Goal: Task Accomplishment & Management: Manage account settings

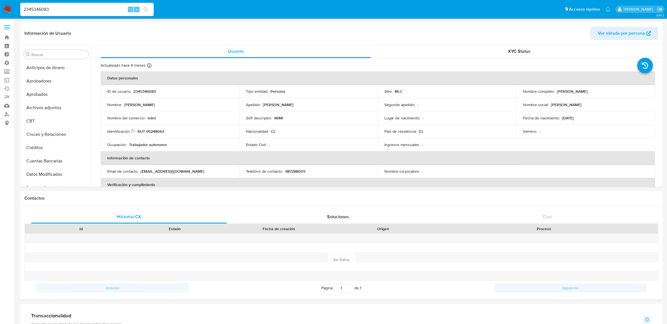
scroll to position [261, 0]
click at [7, 29] on span at bounding box center [7, 29] width 6 height 1
click at [0, 0] on input "checkbox" at bounding box center [0, 0] width 0 height 0
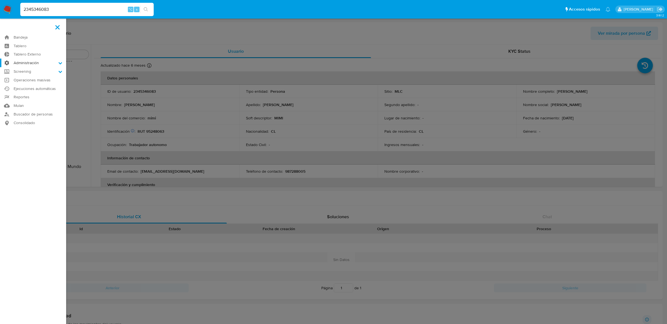
click at [22, 62] on label "Administración" at bounding box center [33, 63] width 66 height 9
click at [0, 0] on input "Administración" at bounding box center [0, 0] width 0 height 0
click at [24, 73] on link "Reglas" at bounding box center [33, 70] width 66 height 7
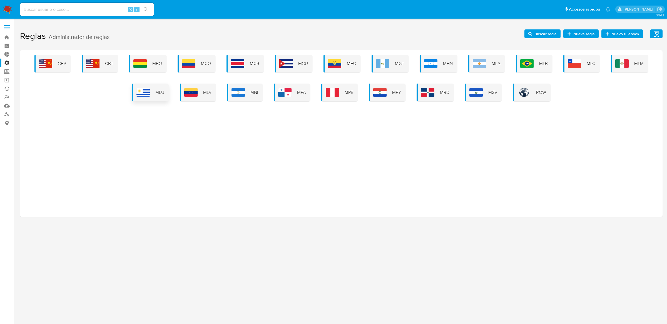
click at [158, 95] on span "MLU" at bounding box center [159, 93] width 9 height 6
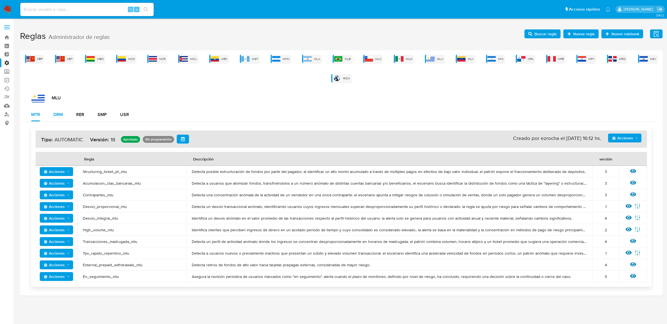
click at [59, 115] on div "DRM" at bounding box center [57, 115] width 9 height 4
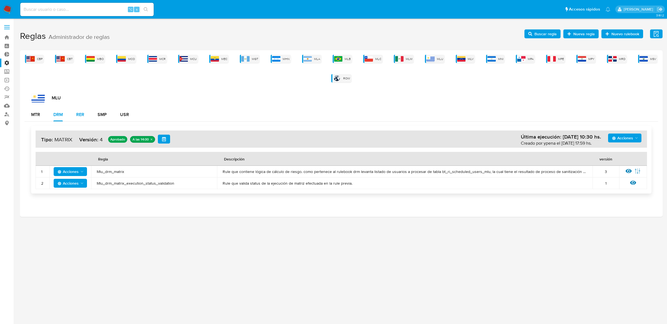
click at [77, 117] on div "RER" at bounding box center [80, 115] width 8 height 4
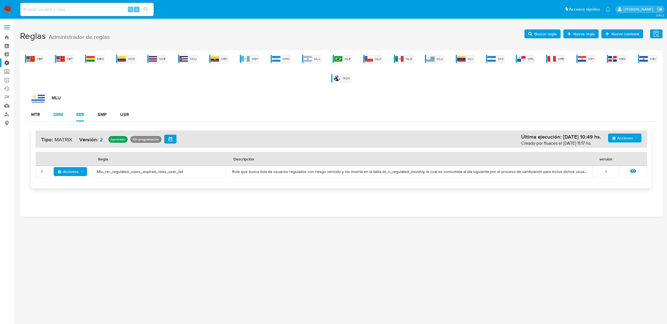
click at [64, 116] on button "DRM" at bounding box center [58, 114] width 23 height 13
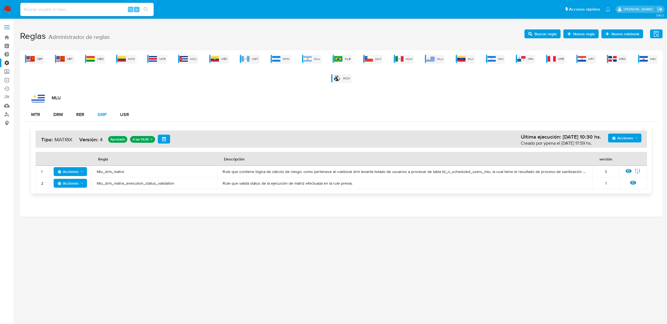
click at [99, 116] on div "SMP" at bounding box center [102, 115] width 9 height 4
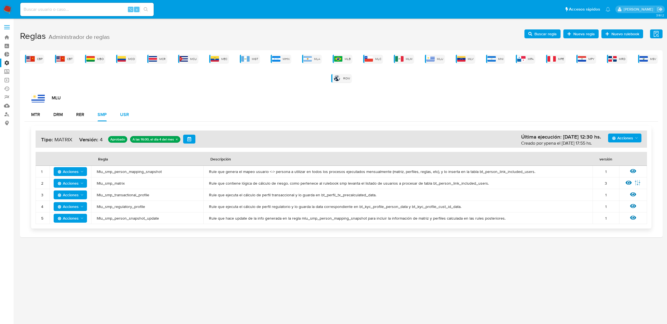
click at [125, 114] on div "USR" at bounding box center [124, 115] width 9 height 4
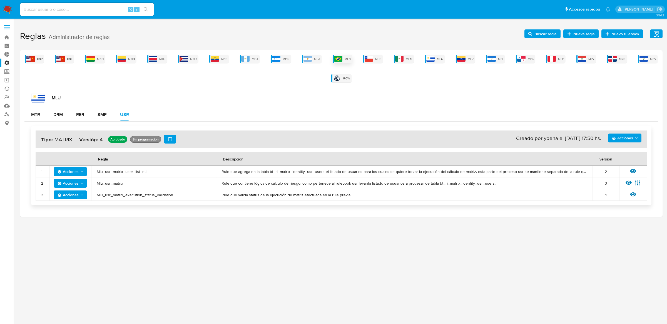
click at [344, 59] on div "MLB" at bounding box center [342, 59] width 19 height 8
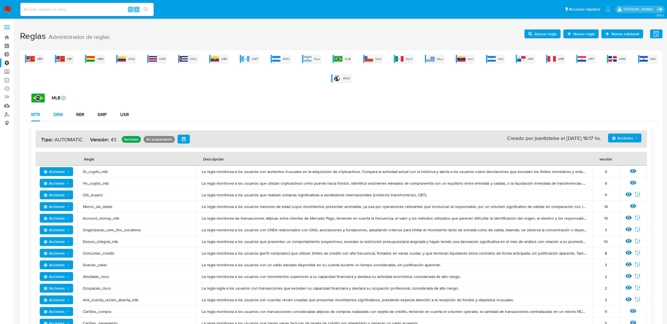
click at [66, 109] on button "DRM" at bounding box center [58, 114] width 23 height 13
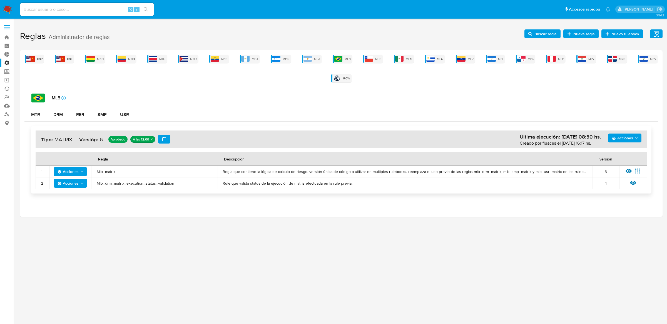
click at [105, 170] on span "Mlb_matrix" at bounding box center [154, 171] width 115 height 5
click at [542, 30] on span "Buscar regla" at bounding box center [546, 33] width 22 height 9
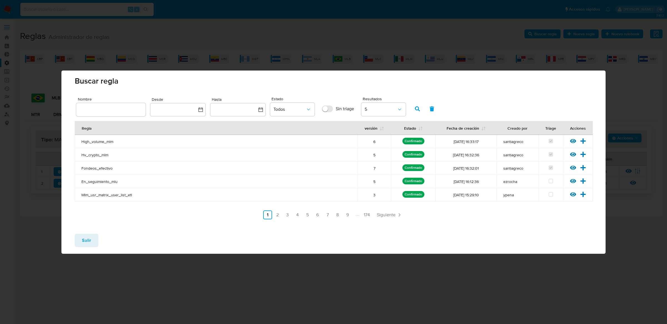
click at [118, 110] on input "text" at bounding box center [110, 109] width 69 height 7
type input "Mlb_matrix"
click at [419, 111] on icon "button" at bounding box center [417, 108] width 5 height 5
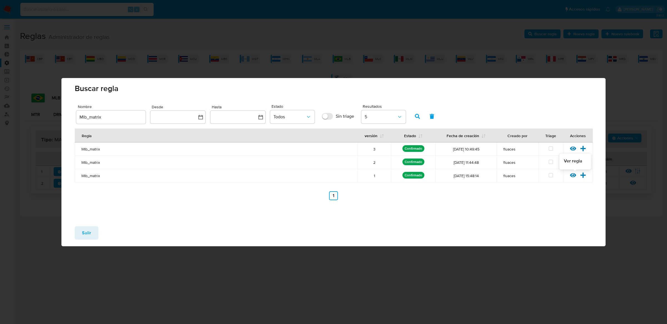
click at [572, 177] on icon at bounding box center [573, 175] width 6 height 4
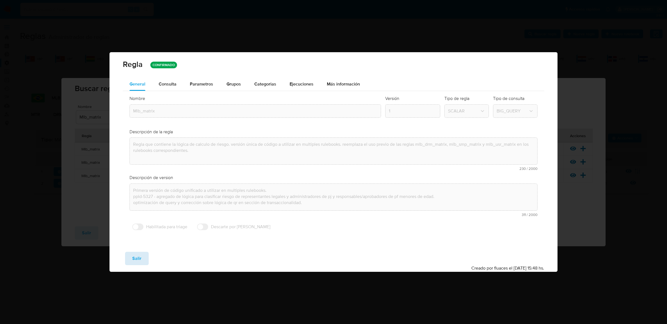
click at [134, 256] on span "Salir" at bounding box center [136, 259] width 9 height 12
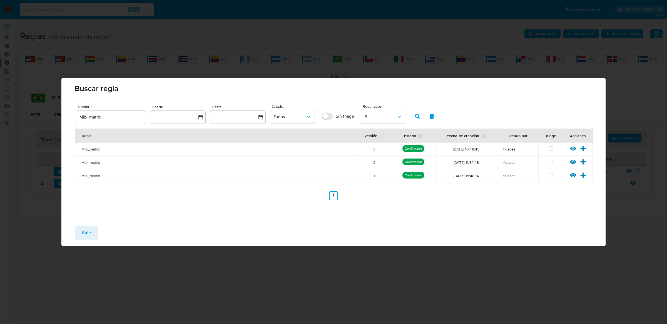
click at [91, 230] on button "Salir" at bounding box center [87, 233] width 24 height 13
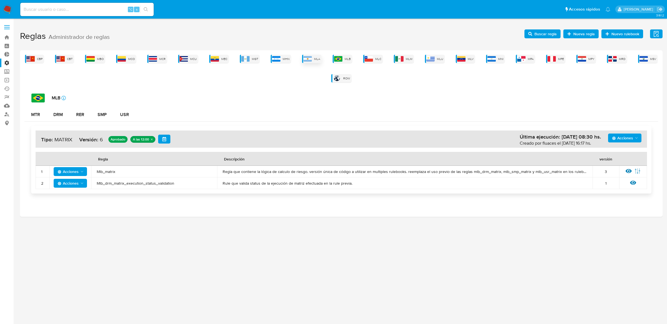
click at [314, 60] on div "MLA" at bounding box center [311, 59] width 19 height 8
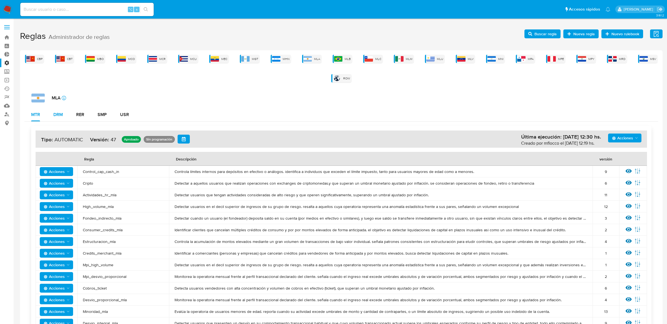
click at [53, 119] on button "DRM" at bounding box center [58, 114] width 23 height 13
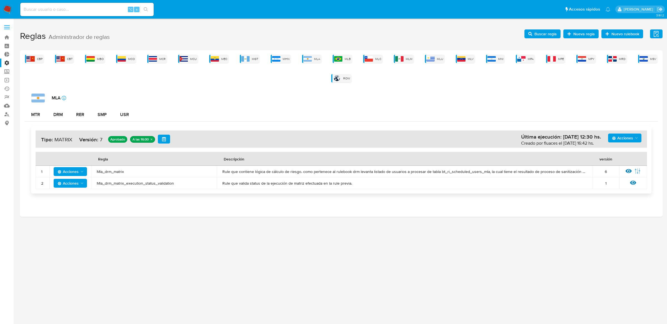
click at [99, 172] on span "Mla_drm_matrix" at bounding box center [154, 171] width 115 height 5
click at [526, 38] on h1 "Reglas Administrador de reglas Evidencias Nuevo rulebook Nueva regla Buscar reg…" at bounding box center [341, 36] width 643 height 19
click at [533, 38] on span "Buscar regla" at bounding box center [542, 34] width 28 height 8
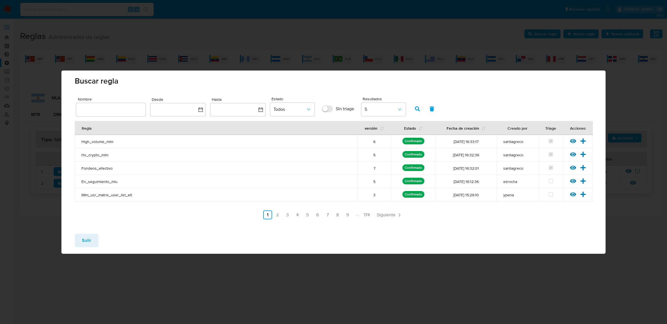
click at [125, 113] on input "text" at bounding box center [110, 109] width 69 height 7
type input "Mla_drm_matrix"
click at [421, 110] on button "button" at bounding box center [417, 108] width 14 height 13
click at [353, 216] on icon "Paginación" at bounding box center [355, 215] width 6 height 6
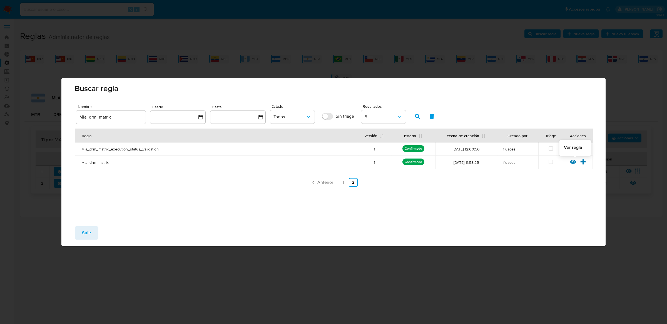
click at [575, 165] on div at bounding box center [575, 164] width 10 height 6
click at [574, 163] on icon at bounding box center [573, 162] width 6 height 6
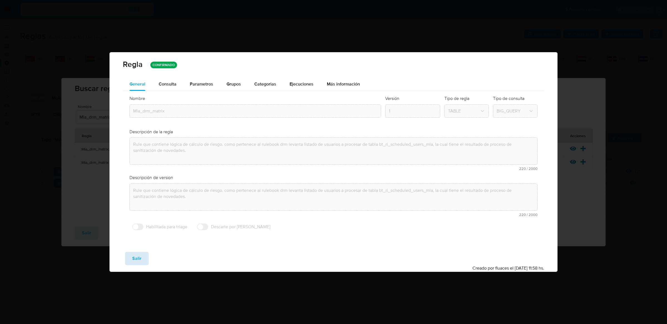
click at [142, 257] on button "Salir" at bounding box center [137, 258] width 24 height 13
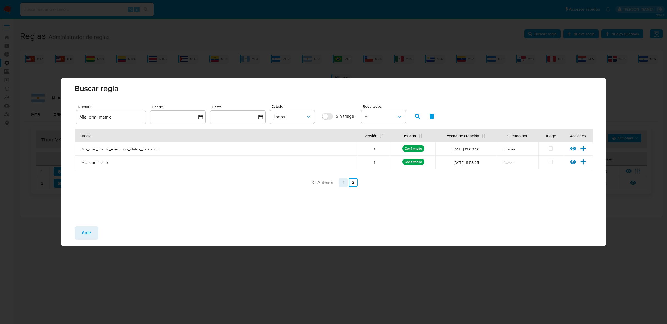
click at [345, 185] on link "1" at bounding box center [343, 182] width 9 height 9
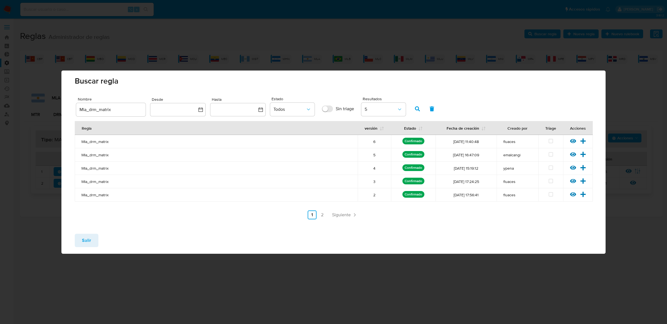
click at [572, 192] on icon at bounding box center [573, 195] width 6 height 6
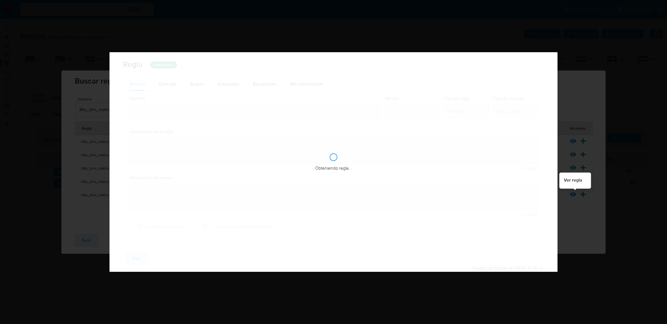
type input "Mla_drm_matrix"
type textarea "Rule que contiene lógica de cálculo de riesgo. como pertenece al rulebook drm l…"
type textarea "Se corrige un error de sintaxis en la lógica de direcciones de kyc."
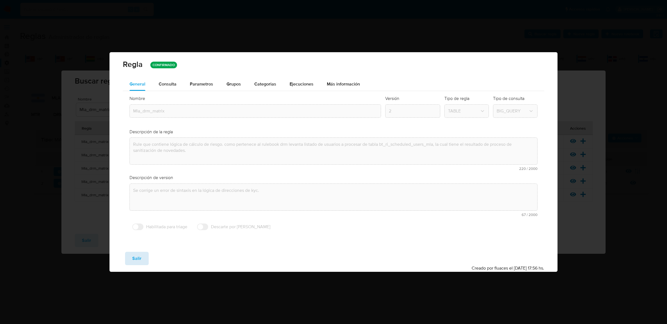
click at [130, 258] on button "Salir" at bounding box center [137, 258] width 24 height 13
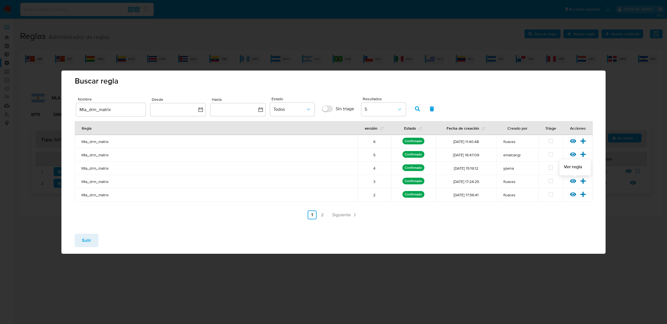
click at [573, 180] on icon at bounding box center [573, 181] width 6 height 6
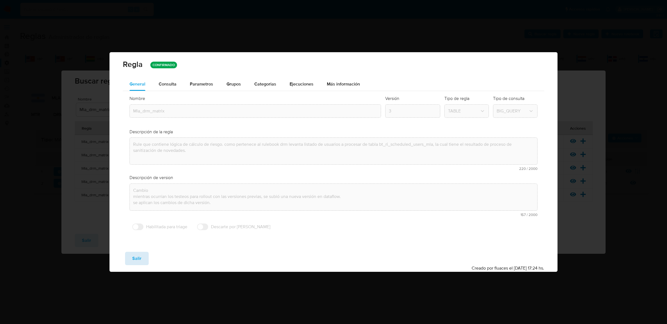
click at [137, 259] on span "Salir" at bounding box center [136, 259] width 9 height 12
